Goal: Find contact information: Find contact information

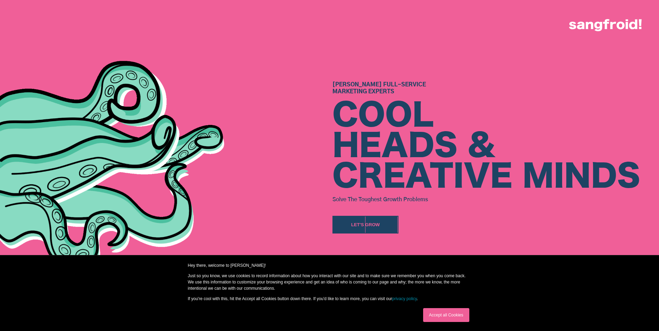
scroll to position [278, 0]
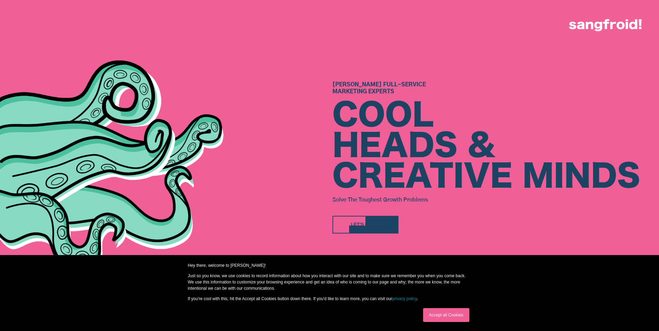
click at [371, 226] on div "Let's Grow" at bounding box center [365, 224] width 29 height 7
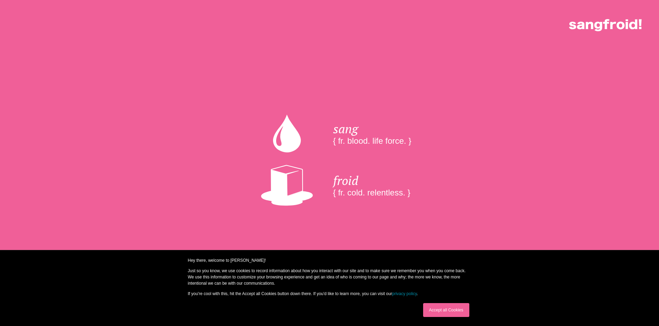
click at [450, 311] on link "Accept all Cookies" at bounding box center [446, 310] width 46 height 14
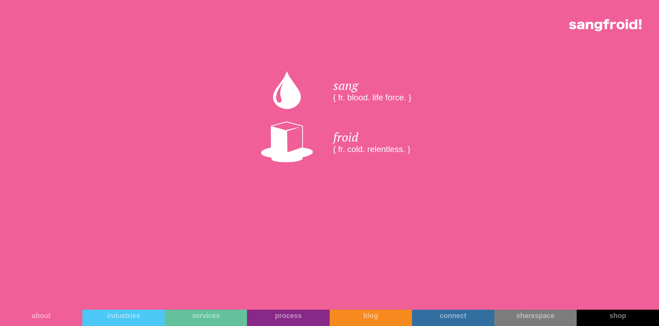
scroll to position [104, 0]
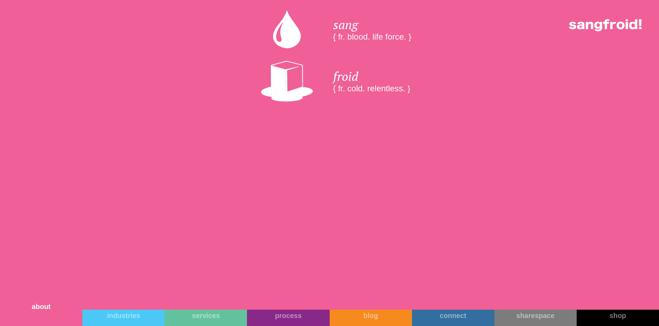
click at [55, 316] on link "about" at bounding box center [41, 312] width 82 height 30
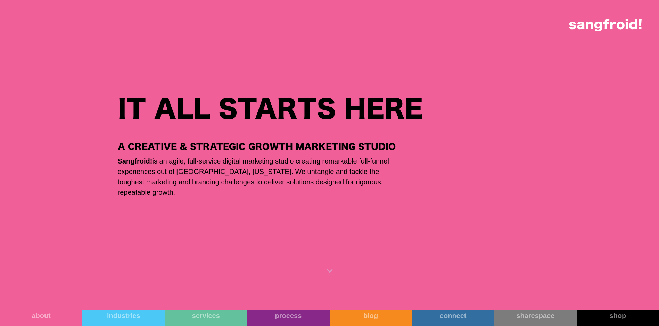
scroll to position [660, 0]
click at [463, 315] on link "connect" at bounding box center [453, 312] width 82 height 30
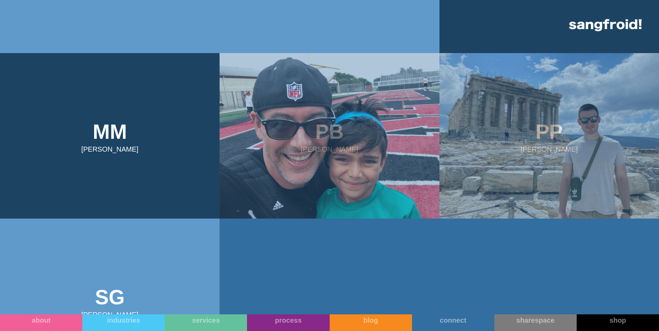
scroll to position [521, 0]
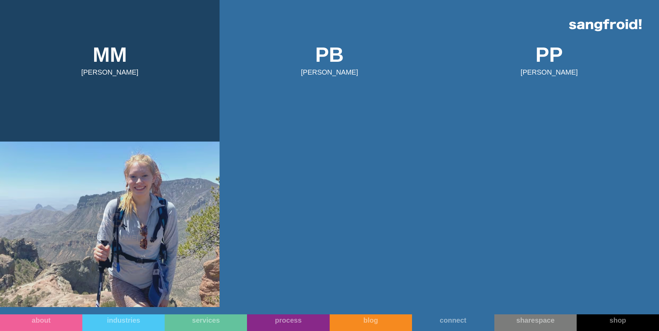
click at [107, 223] on img at bounding box center [109, 225] width 219 height 166
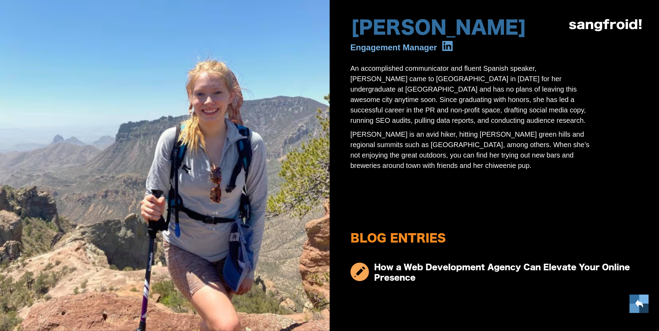
scroll to position [41, 0]
